Goal: Task Accomplishment & Management: Use online tool/utility

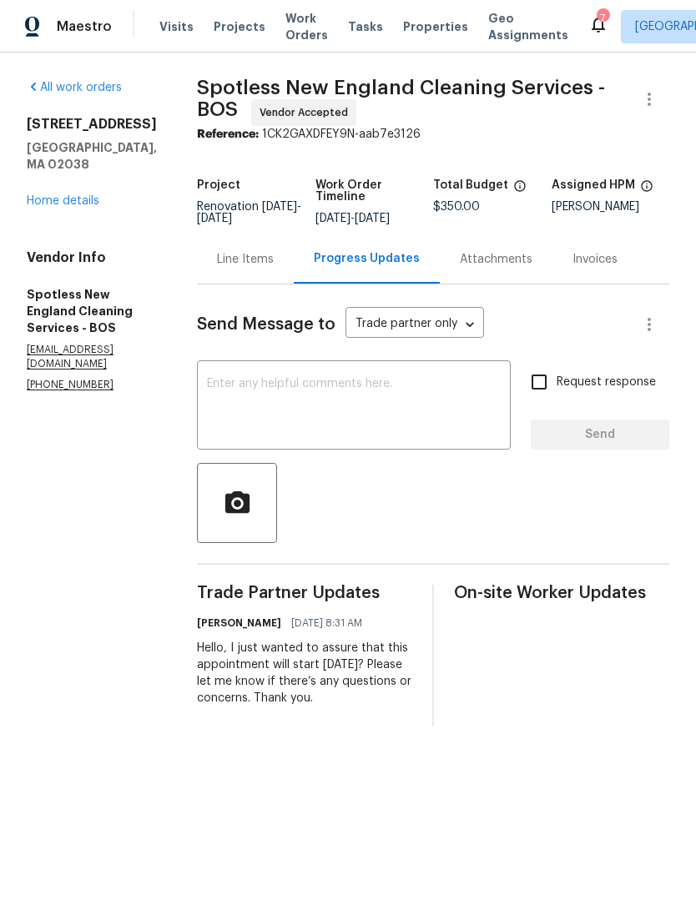
scroll to position [9, 0]
click at [425, 35] on span "Properties" at bounding box center [435, 26] width 65 height 17
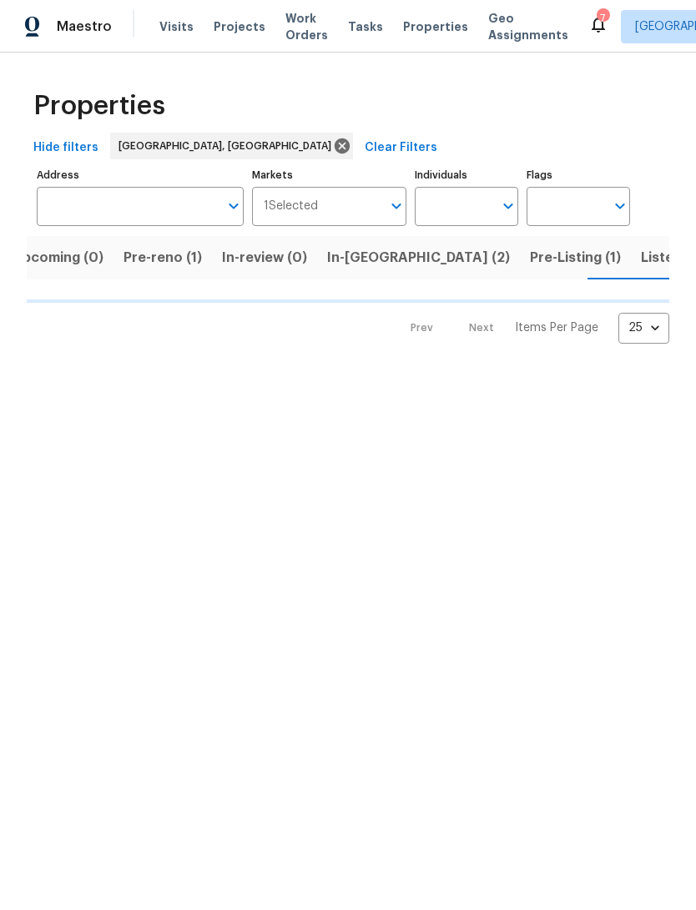
scroll to position [0, 25]
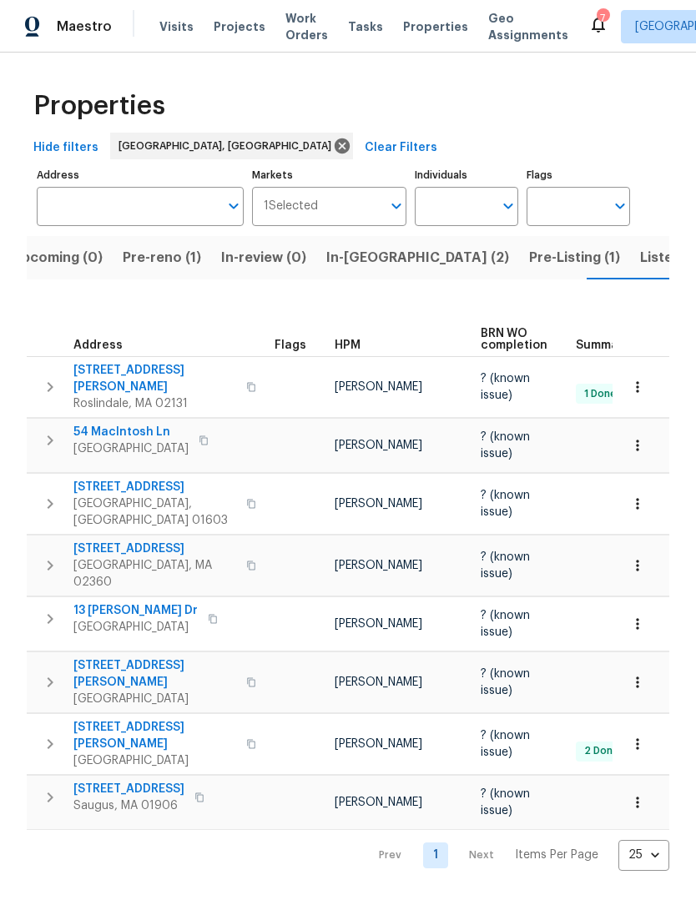
click at [108, 662] on span "51 Katie Way" at bounding box center [154, 674] width 163 height 33
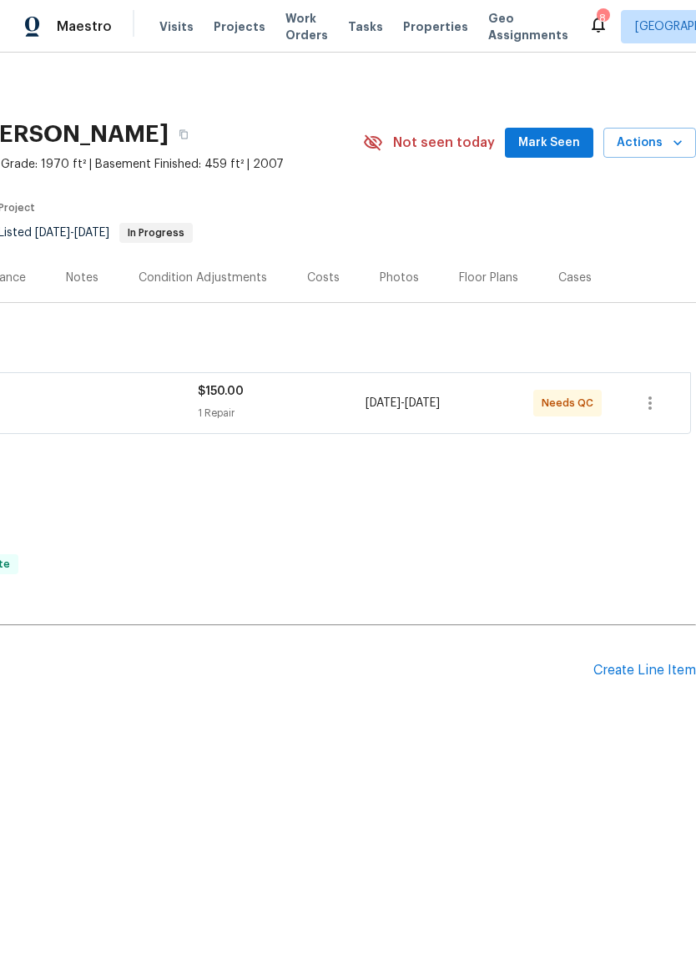
scroll to position [0, 247]
click at [574, 411] on span "Needs QC" at bounding box center [571, 403] width 58 height 17
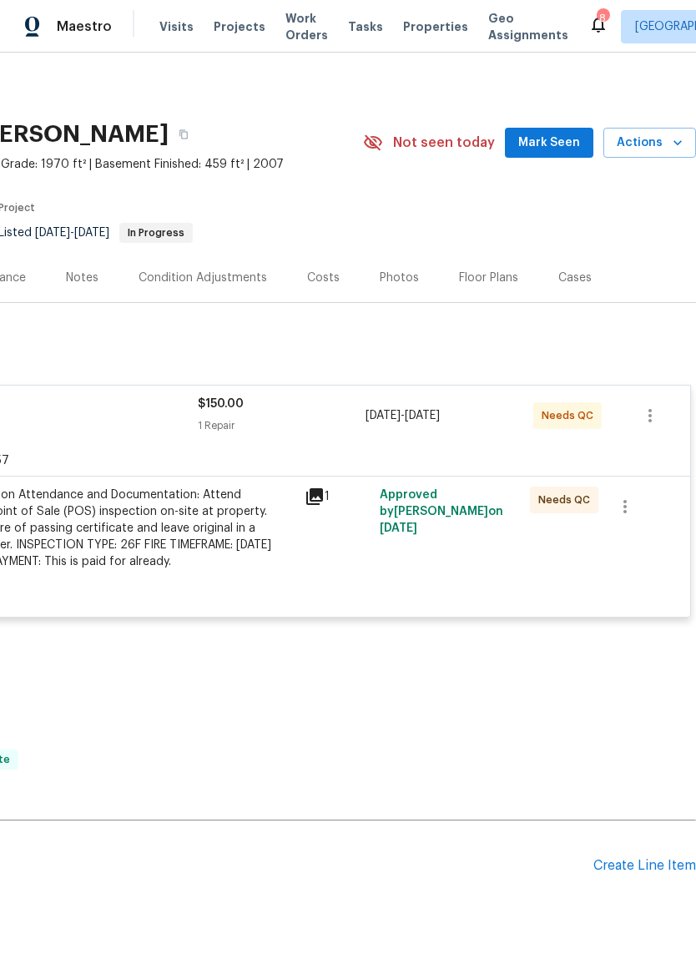
click at [511, 554] on div "Approved by [PERSON_NAME] on [DATE]" at bounding box center [450, 536] width 150 height 110
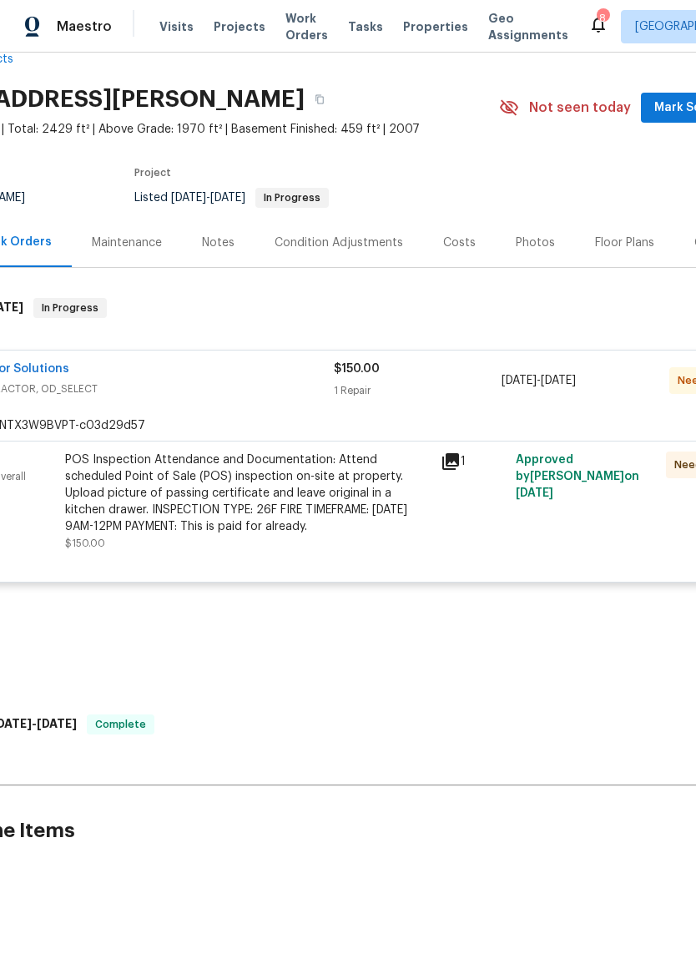
scroll to position [41, 109]
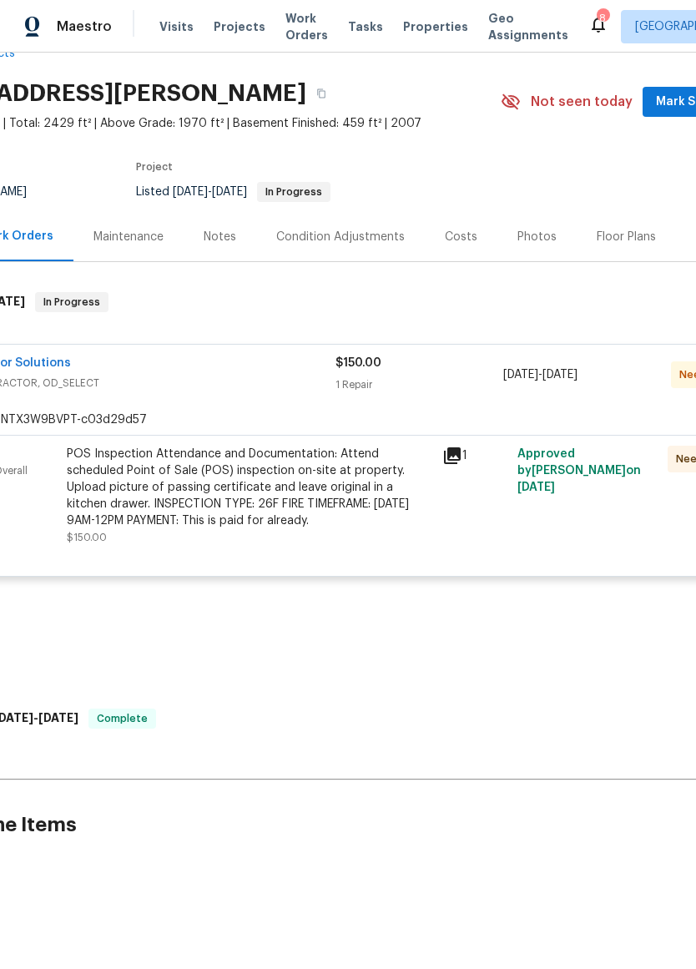
click at [165, 522] on div "POS Inspection Attendance and Documentation: Attend scheduled Point of Sale (PO…" at bounding box center [249, 487] width 365 height 83
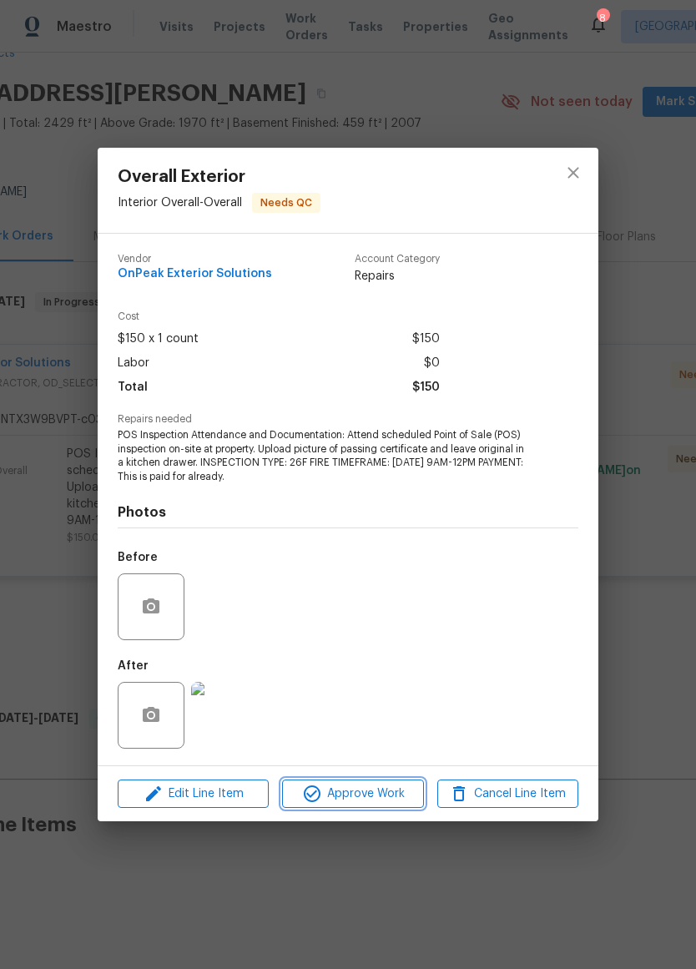
click at [384, 792] on span "Approve Work" at bounding box center [352, 794] width 131 height 21
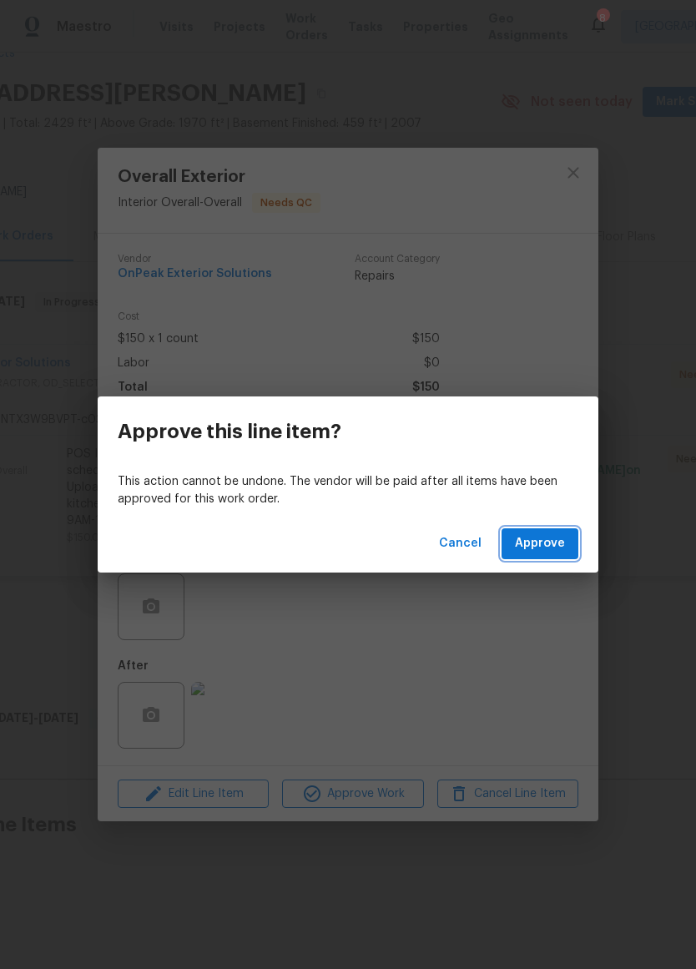
click at [562, 548] on span "Approve" at bounding box center [540, 543] width 50 height 21
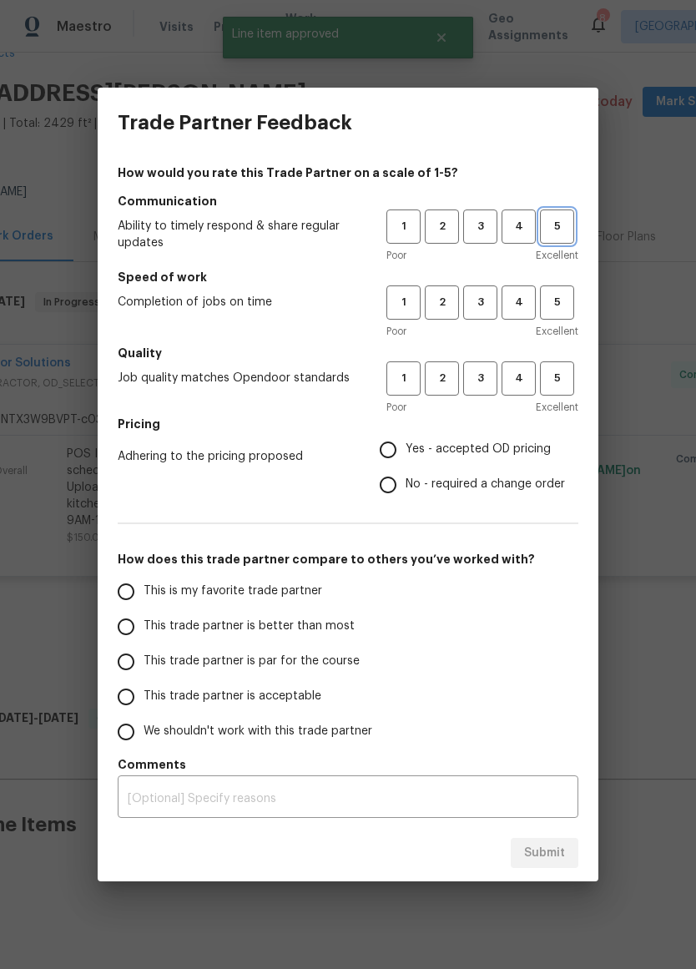
click at [563, 227] on span "5" at bounding box center [557, 226] width 31 height 19
click at [569, 305] on span "5" at bounding box center [557, 302] width 31 height 19
click at [572, 378] on button "5" at bounding box center [557, 378] width 34 height 34
click at [531, 441] on span "Yes - accepted OD pricing" at bounding box center [478, 450] width 145 height 18
click at [406, 441] on input "Yes - accepted OD pricing" at bounding box center [388, 449] width 35 height 35
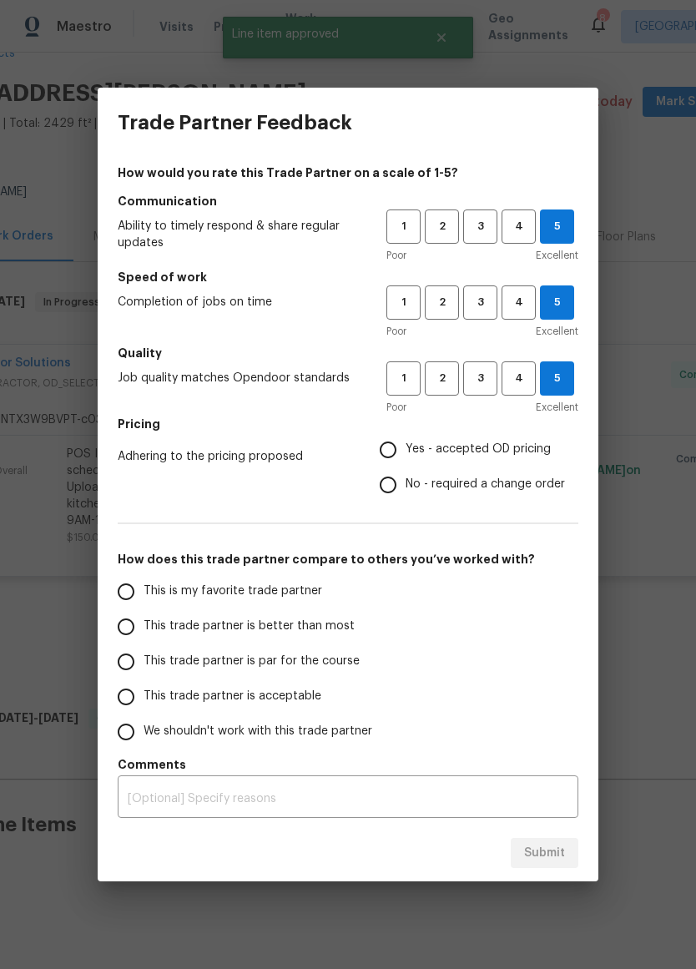
radio input "true"
click at [342, 626] on span "This trade partner is better than most" at bounding box center [249, 627] width 211 height 18
click at [144, 626] on input "This trade partner is better than most" at bounding box center [125, 626] width 35 height 35
click at [572, 860] on button "Submit" at bounding box center [545, 853] width 68 height 31
radio input "true"
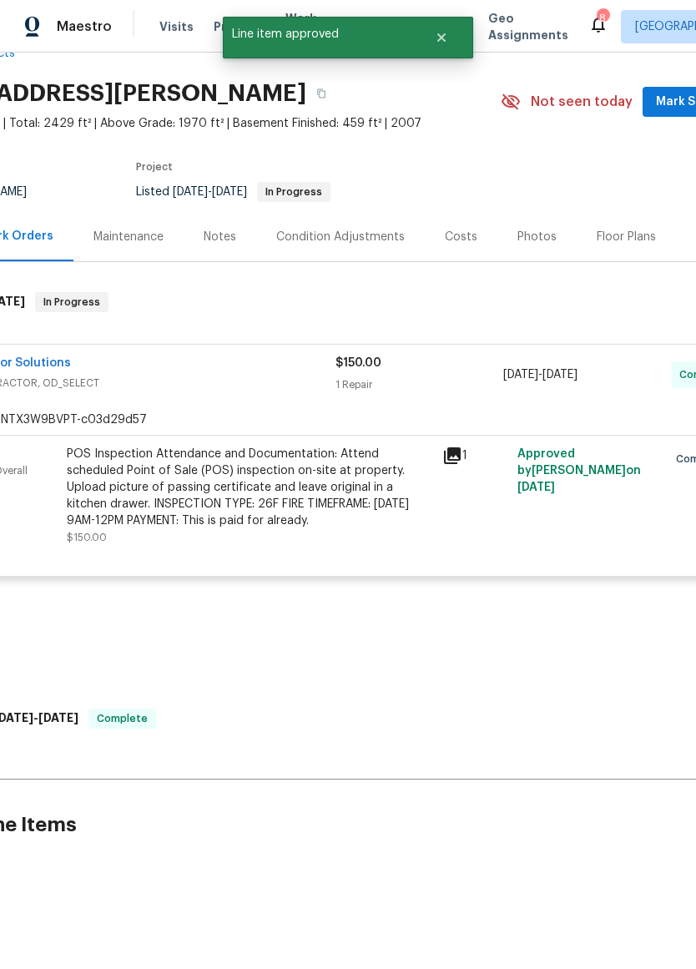
radio input "false"
